Goal: Find specific page/section: Find specific page/section

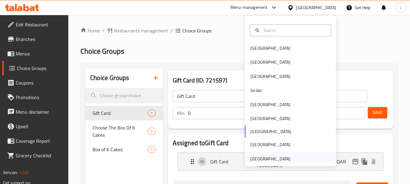
click at [286, 157] on div "[GEOGRAPHIC_DATA]" at bounding box center [271, 159] width 50 height 14
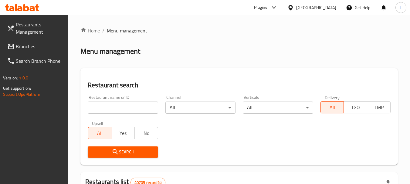
click at [25, 48] on span "Branches" at bounding box center [40, 46] width 48 height 7
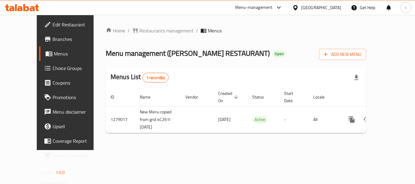
click at [253, 31] on ol "Home / Restaurants management / Menus" at bounding box center [236, 30] width 260 height 7
click at [144, 34] on span "Restaurants management" at bounding box center [166, 30] width 54 height 7
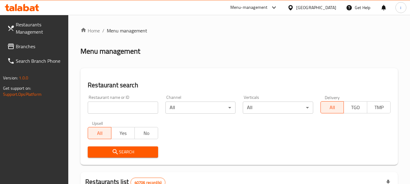
click at [132, 109] on input "search" at bounding box center [123, 108] width 70 height 12
paste input "756878"
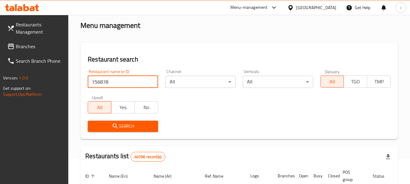
scroll to position [61, 0]
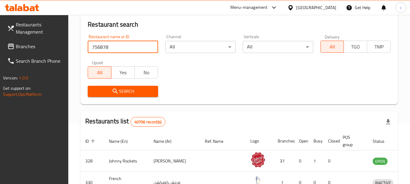
type input "756878"
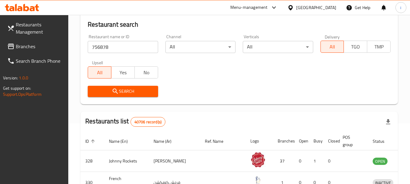
click at [130, 90] on span "Search" at bounding box center [123, 92] width 60 height 8
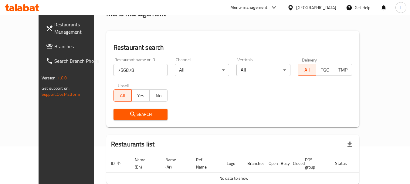
scroll to position [0, 0]
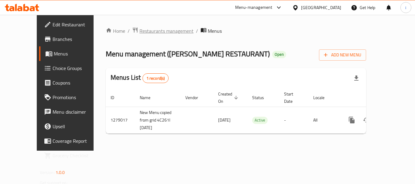
click at [139, 28] on span "Restaurants management" at bounding box center [166, 30] width 54 height 7
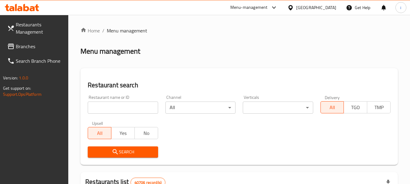
click at [124, 106] on input "search" at bounding box center [123, 108] width 70 height 12
paste input "693113"
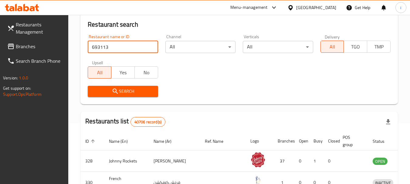
type input "693113"
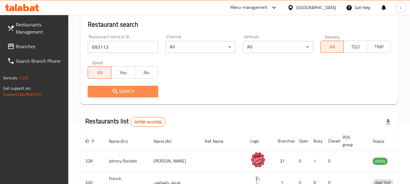
click at [127, 93] on span "Search" at bounding box center [123, 92] width 60 height 8
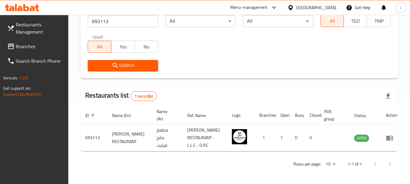
scroll to position [0, 0]
